Goal: Information Seeking & Learning: Check status

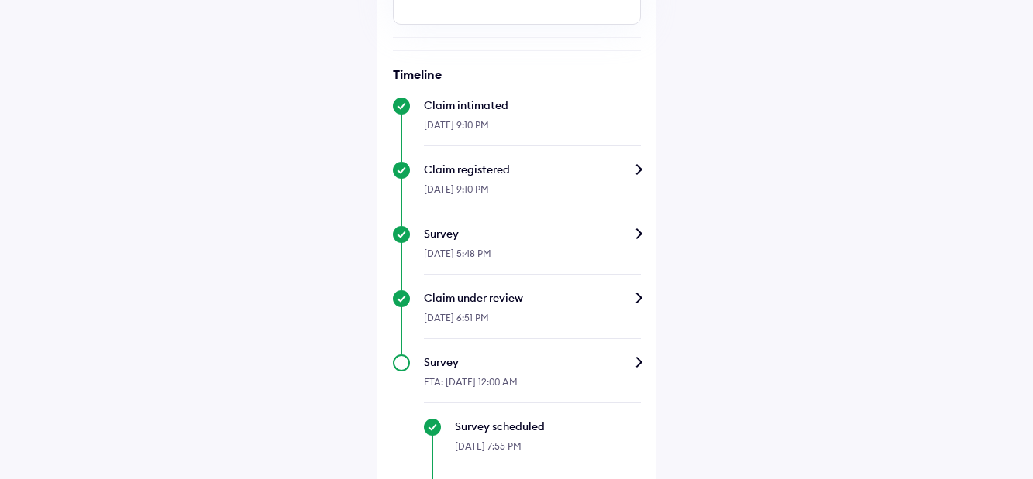
scroll to position [542, 0]
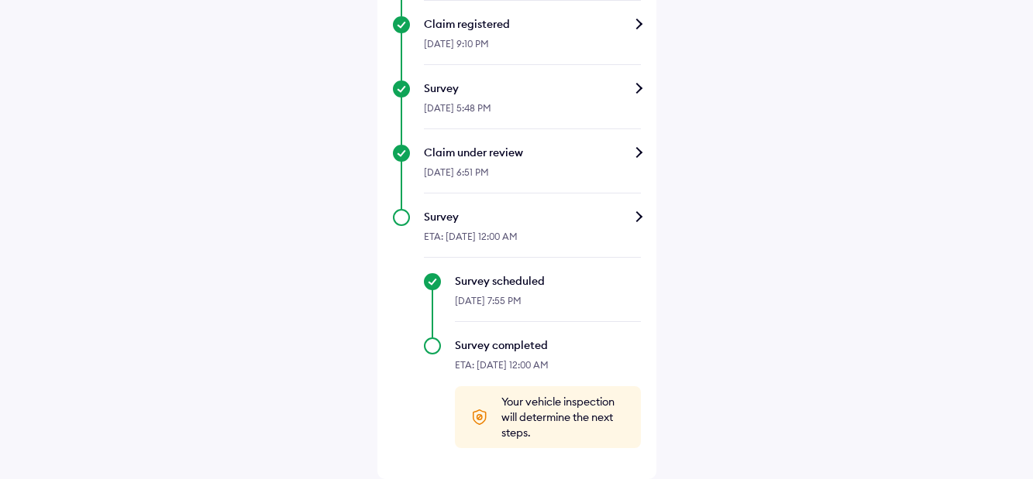
click at [641, 160] on div "Claim under review" at bounding box center [532, 152] width 217 height 15
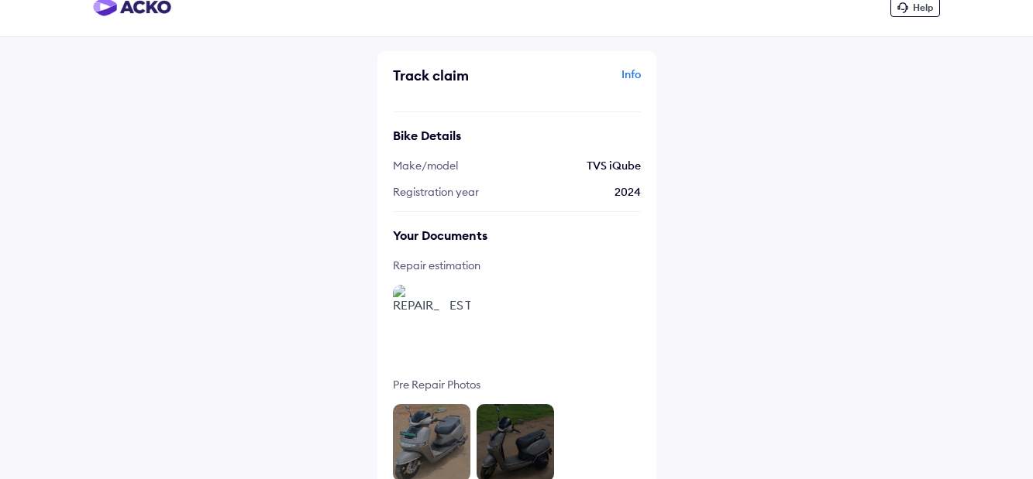
scroll to position [40, 0]
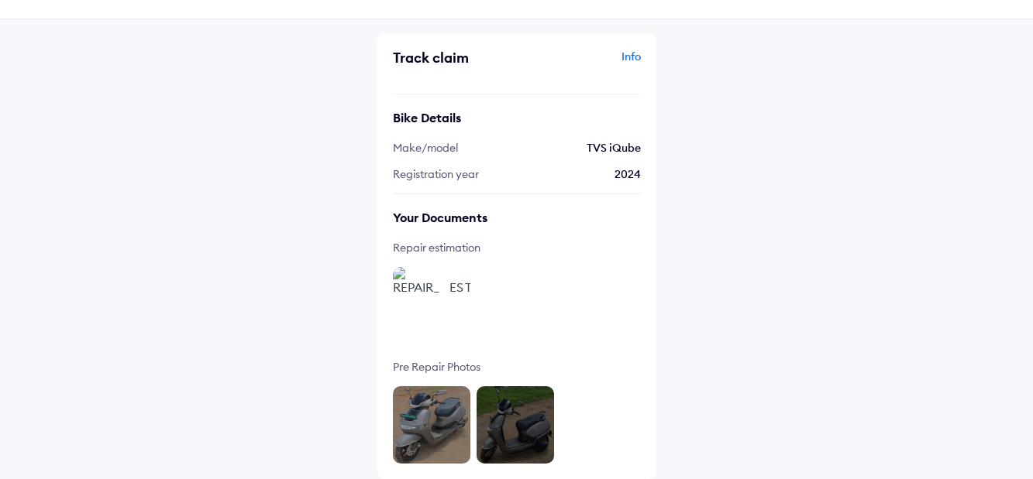
click at [628, 53] on div "Info" at bounding box center [581, 63] width 120 height 29
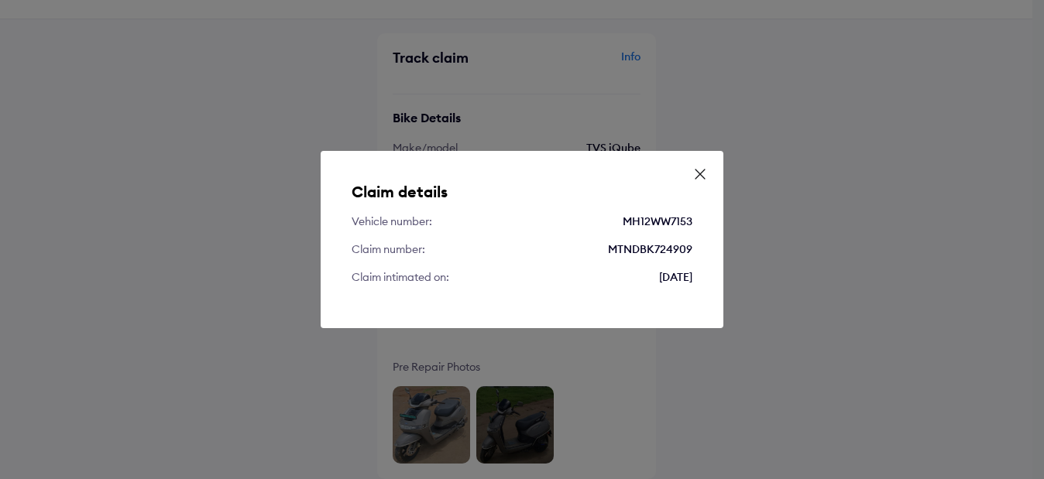
click at [694, 170] on icon at bounding box center [700, 174] width 15 height 15
